Goal: Contribute content: Contribute content

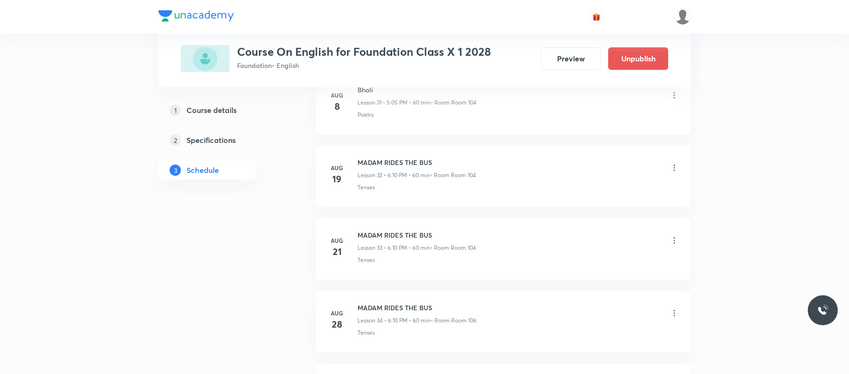
scroll to position [2717, 0]
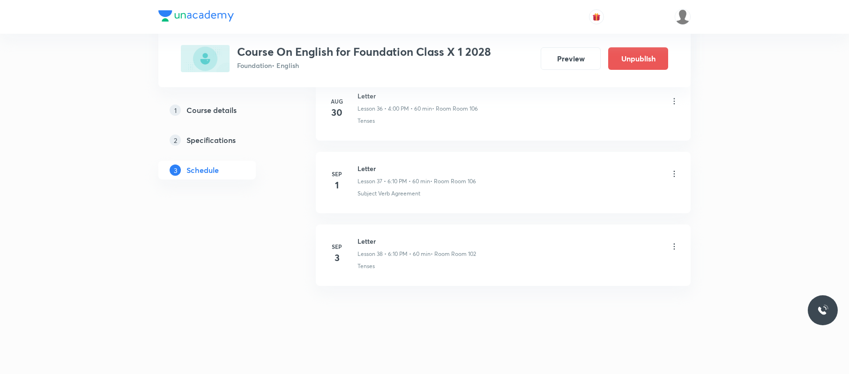
click at [676, 250] on icon at bounding box center [673, 246] width 9 height 9
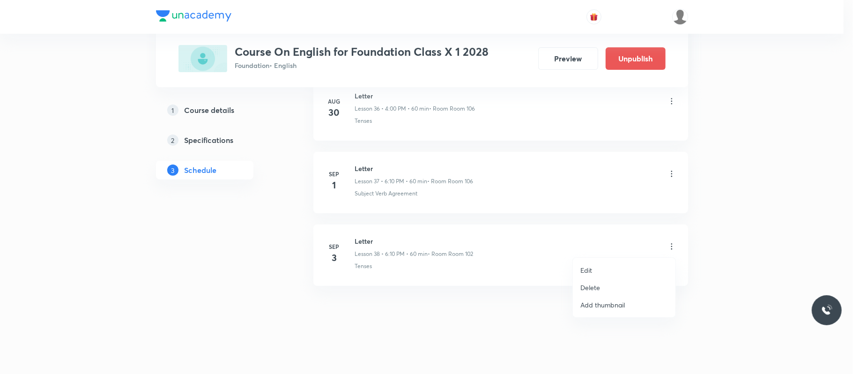
click at [627, 266] on li "Edit" at bounding box center [624, 269] width 103 height 17
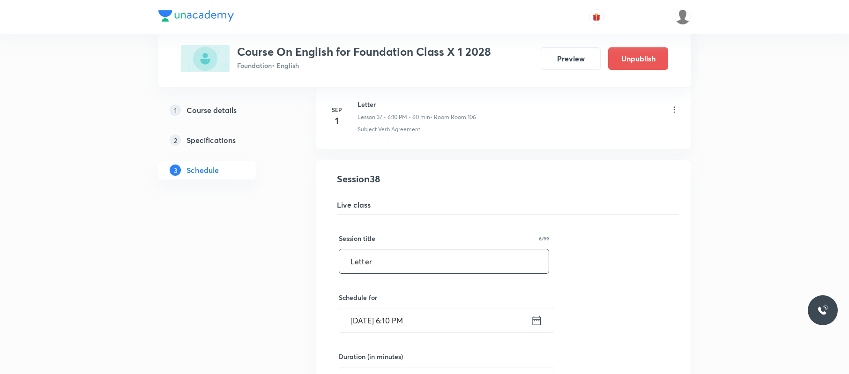
click at [435, 272] on input "Letter" at bounding box center [443, 261] width 209 height 24
type input "L"
type input "t"
drag, startPoint x: 519, startPoint y: 258, endPoint x: 482, endPoint y: 276, distance: 41.3
click at [482, 274] on div "Session title 30/99 The Making of a scientist and ​" at bounding box center [444, 253] width 210 height 40
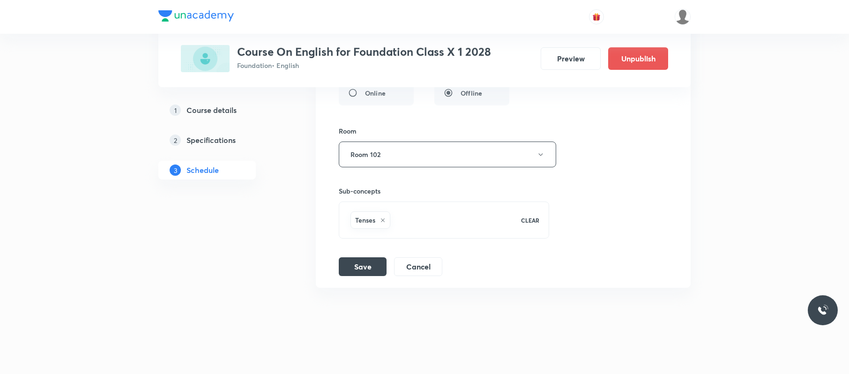
scroll to position [3064, 0]
type input "The Making of a scientist and custard the dragon ."
click at [373, 274] on button "Save" at bounding box center [363, 265] width 48 height 19
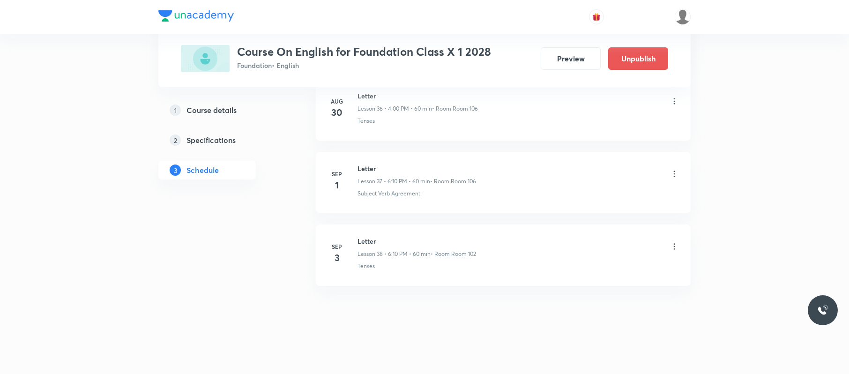
scroll to position [2717, 0]
